Goal: Task Accomplishment & Management: Manage account settings

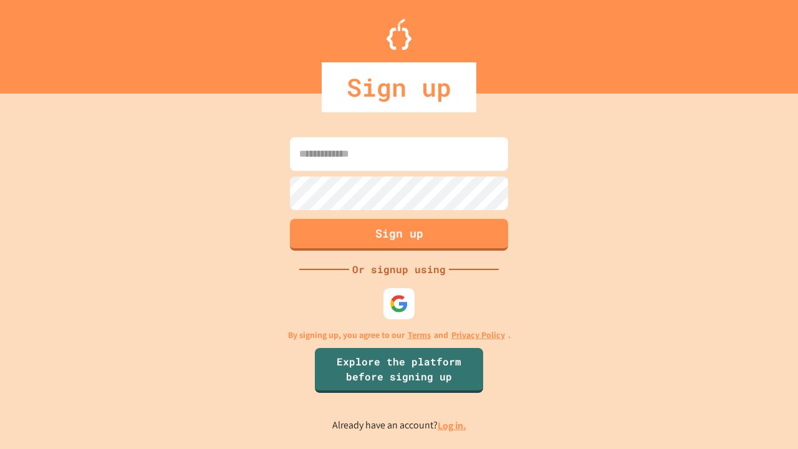
click at [453, 425] on link "Log in." at bounding box center [452, 425] width 29 height 13
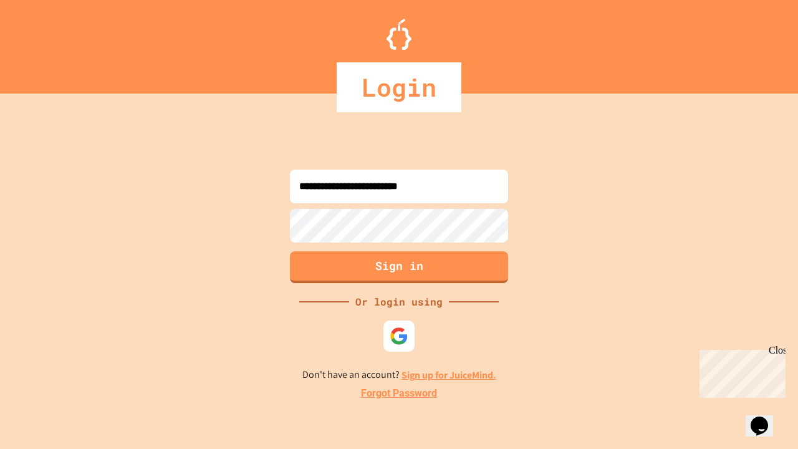
type input "**********"
